Goal: Task Accomplishment & Management: Manage account settings

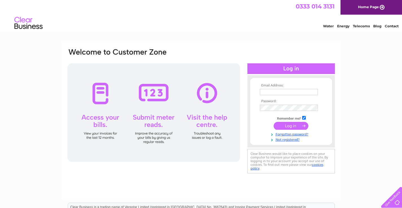
click at [295, 94] on input "text" at bounding box center [289, 92] width 58 height 6
type input "[EMAIL_ADDRESS][DOMAIN_NAME]"
click at [298, 105] on td at bounding box center [290, 108] width 65 height 9
click at [273, 123] on input "submit" at bounding box center [290, 127] width 35 height 8
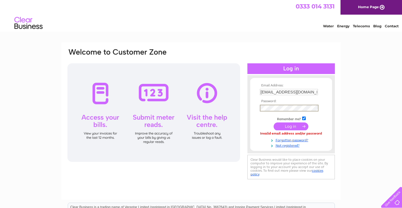
click at [273, 123] on input "submit" at bounding box center [290, 127] width 35 height 8
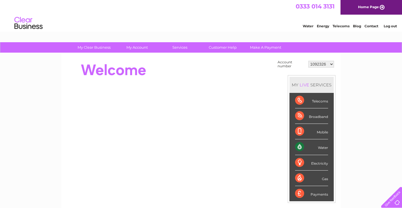
click at [324, 68] on td "1092326 30267097" at bounding box center [321, 64] width 28 height 11
click at [324, 66] on select "1092326 30267097" at bounding box center [321, 64] width 26 height 7
click at [346, 87] on div "My Clear Business Login Details My Details My Preferences Link Account My Accou…" at bounding box center [201, 201] width 402 height 318
click at [388, 29] on li "Log out" at bounding box center [389, 26] width 17 height 7
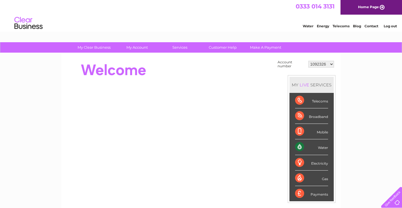
click at [392, 23] on li "Log out" at bounding box center [389, 26] width 17 height 7
click at [391, 26] on link "Log out" at bounding box center [389, 26] width 13 height 4
